Goal: Task Accomplishment & Management: Use online tool/utility

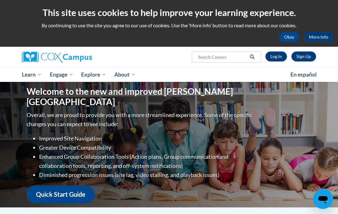
click at [277, 66] on div "Sign Up Log In Search Search..." at bounding box center [169, 57] width 304 height 21
click at [275, 60] on link "Log In" at bounding box center [277, 56] width 22 height 10
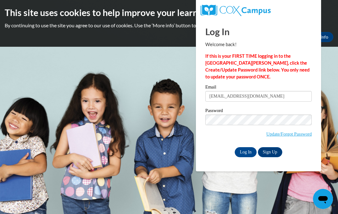
type input "jb63091@georgiasouthern.edu"
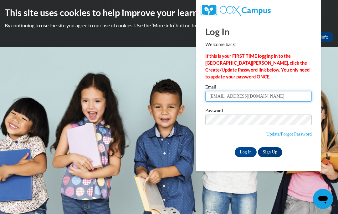
click at [246, 151] on input "Log In" at bounding box center [246, 152] width 22 height 10
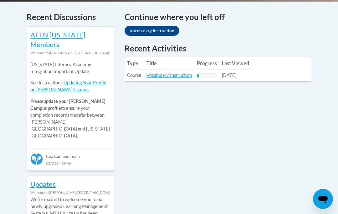
scroll to position [273, 0]
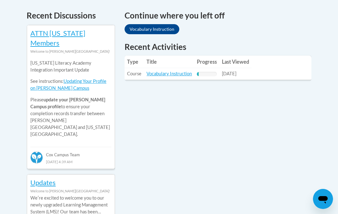
click at [175, 71] on link "Vocabulary Instruction" at bounding box center [169, 73] width 45 height 5
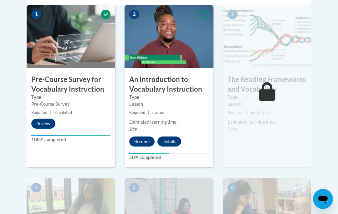
scroll to position [216, 0]
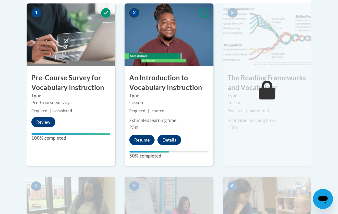
click at [149, 138] on button "Resume" at bounding box center [141, 140] width 25 height 10
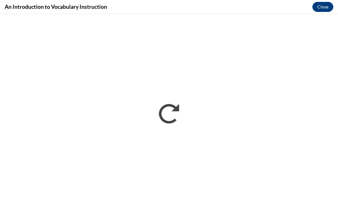
scroll to position [0, 0]
